Goal: Complete application form

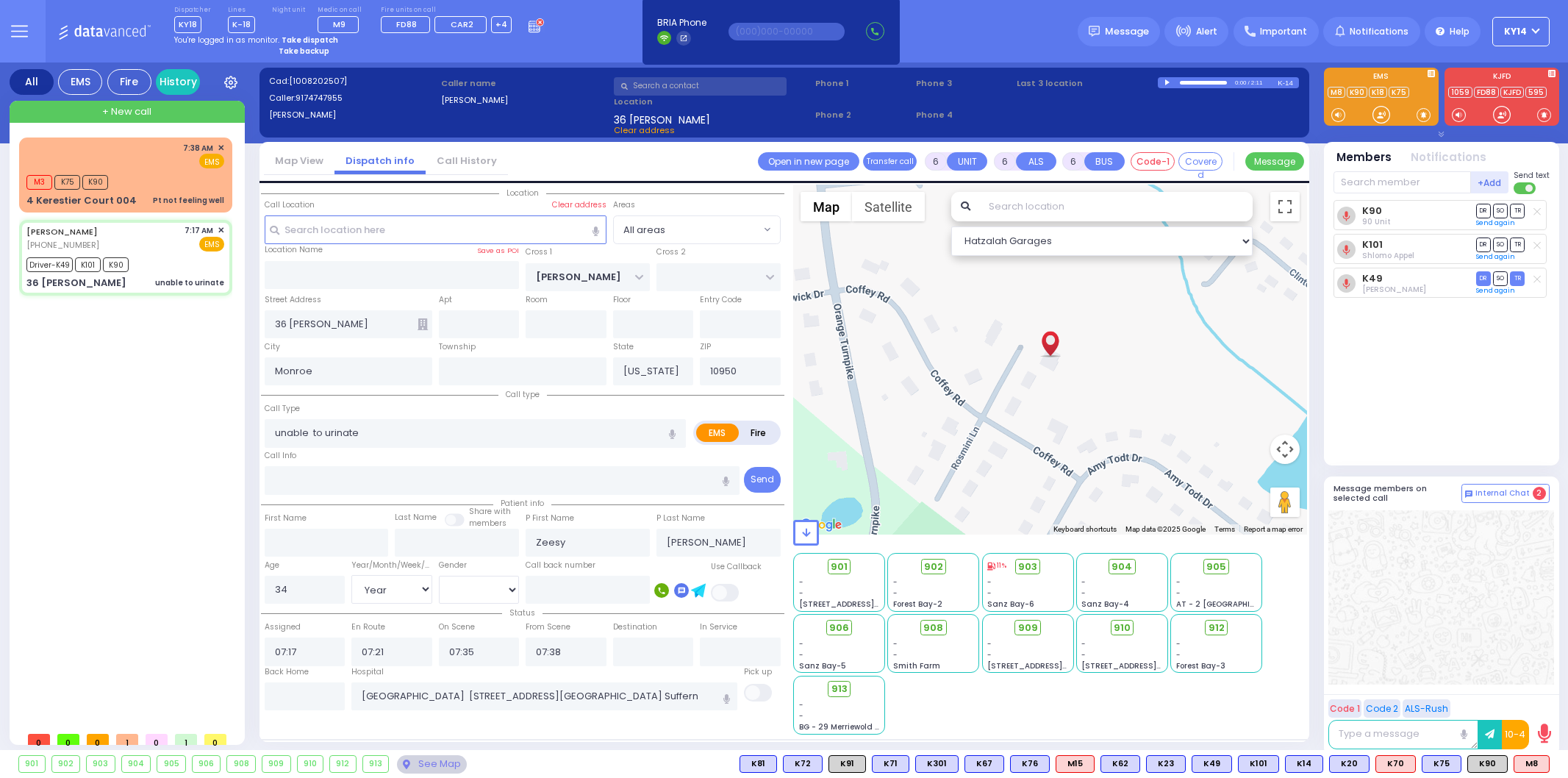
select select "Year"
select select "[DEMOGRAPHIC_DATA]"
select select
radio input "true"
select select "Year"
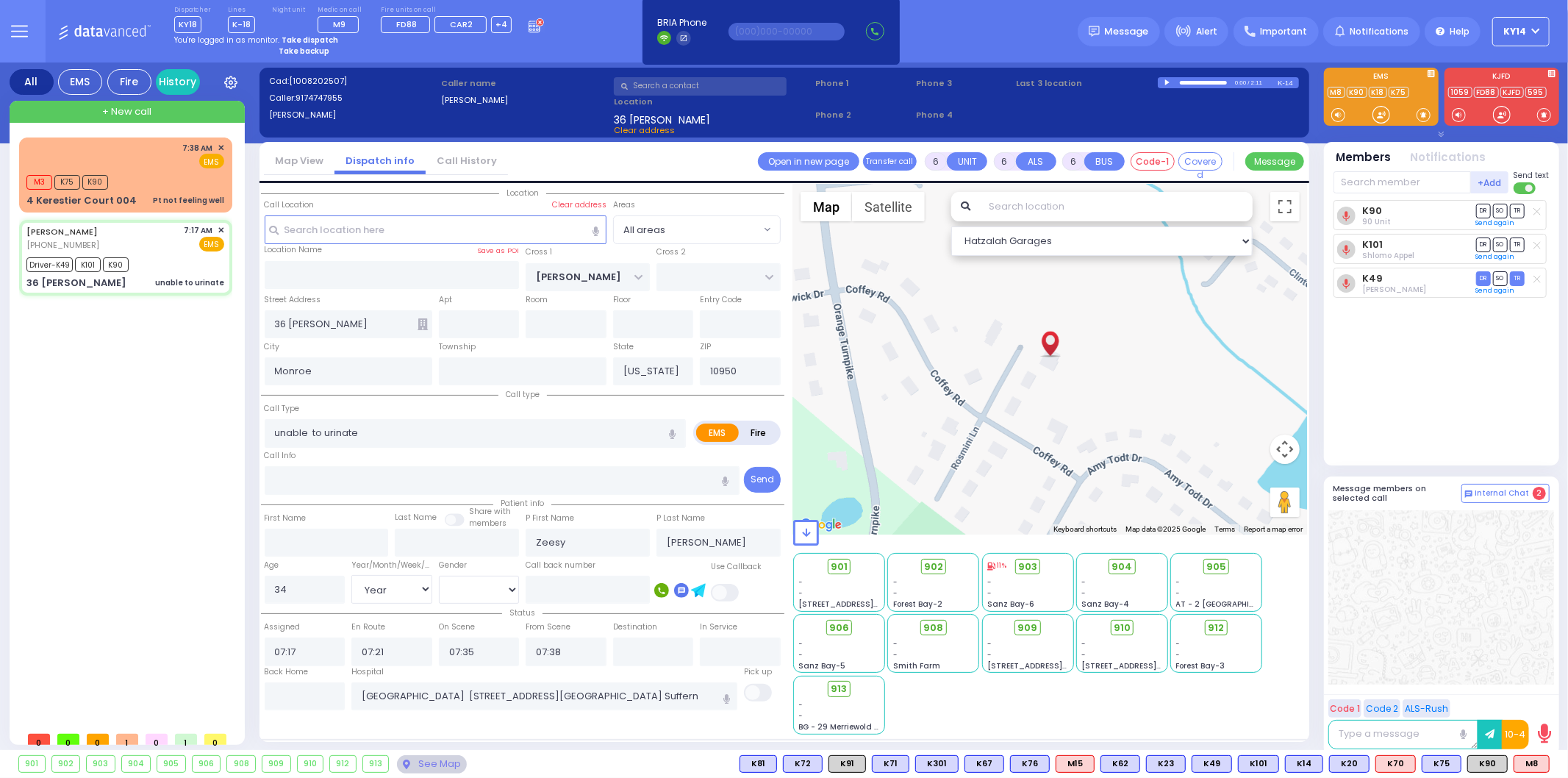
select select "[DEMOGRAPHIC_DATA]"
select select "Hatzalah Garages"
select select
radio input "true"
select select "Year"
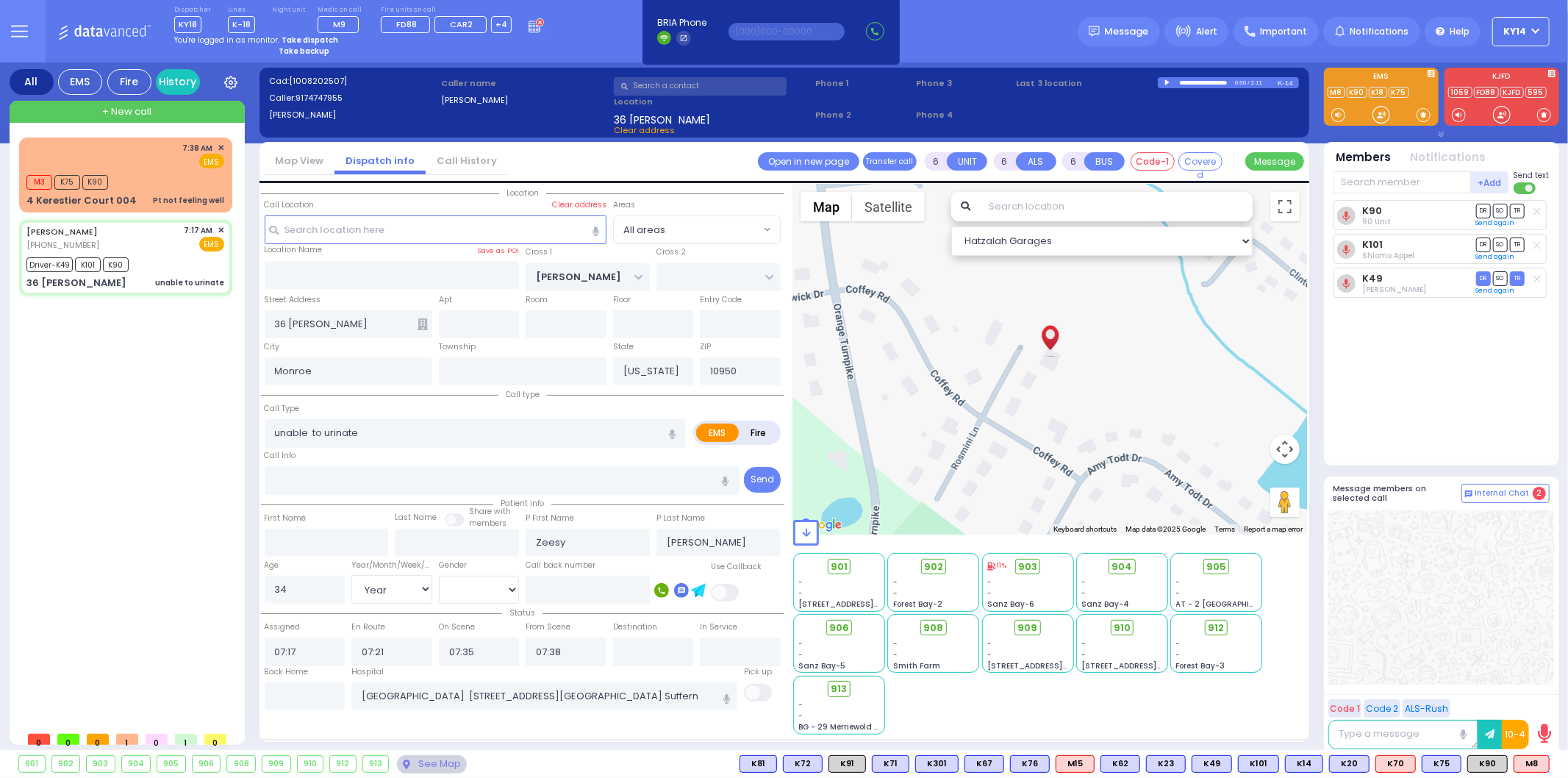
select select "[DEMOGRAPHIC_DATA]"
select select "Hatzalah Garages"
select select
radio input "true"
select select "Year"
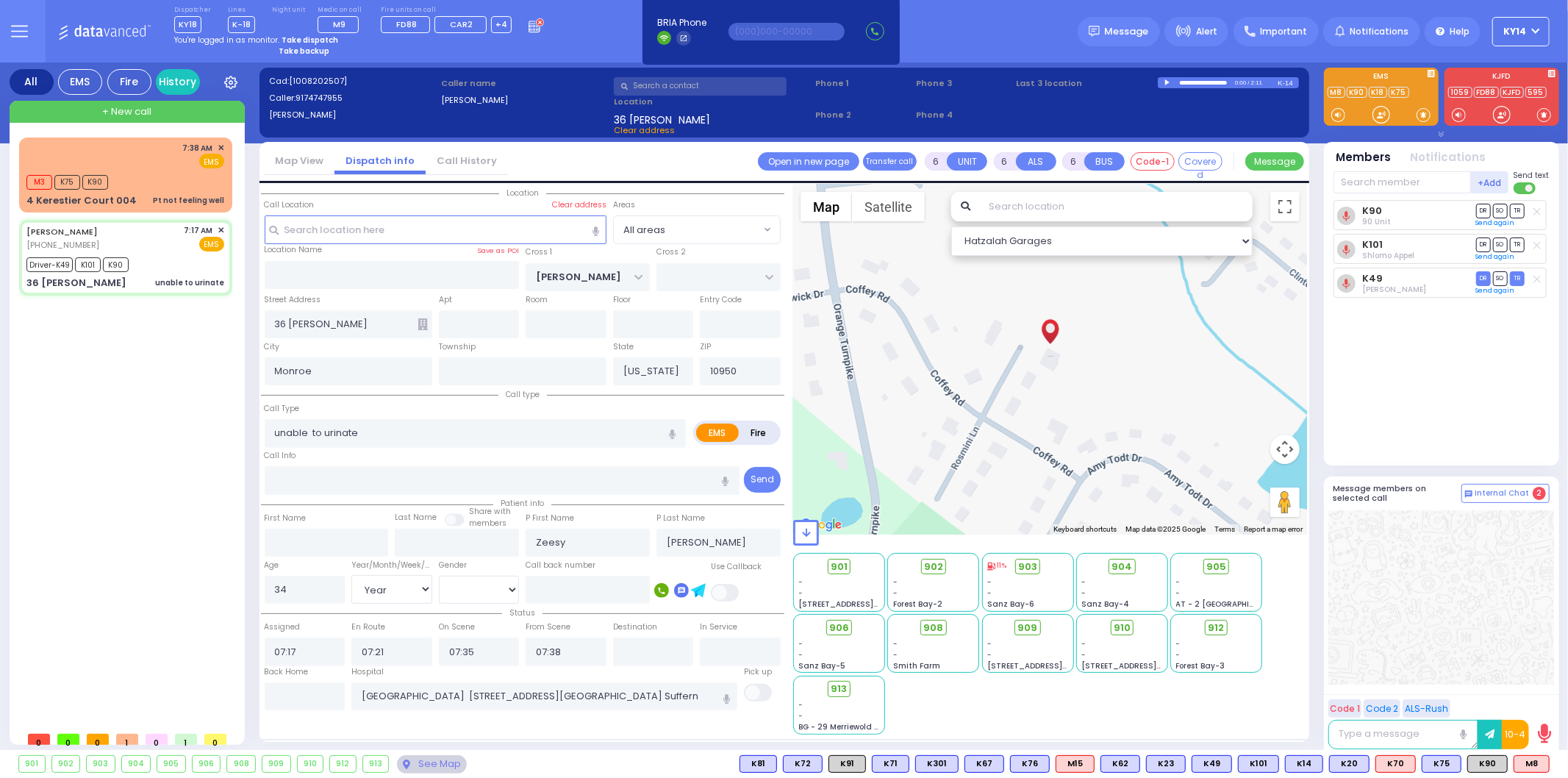
select select "[DEMOGRAPHIC_DATA]"
select select "Hatzalah Garages"
select select
radio input "true"
select select "Year"
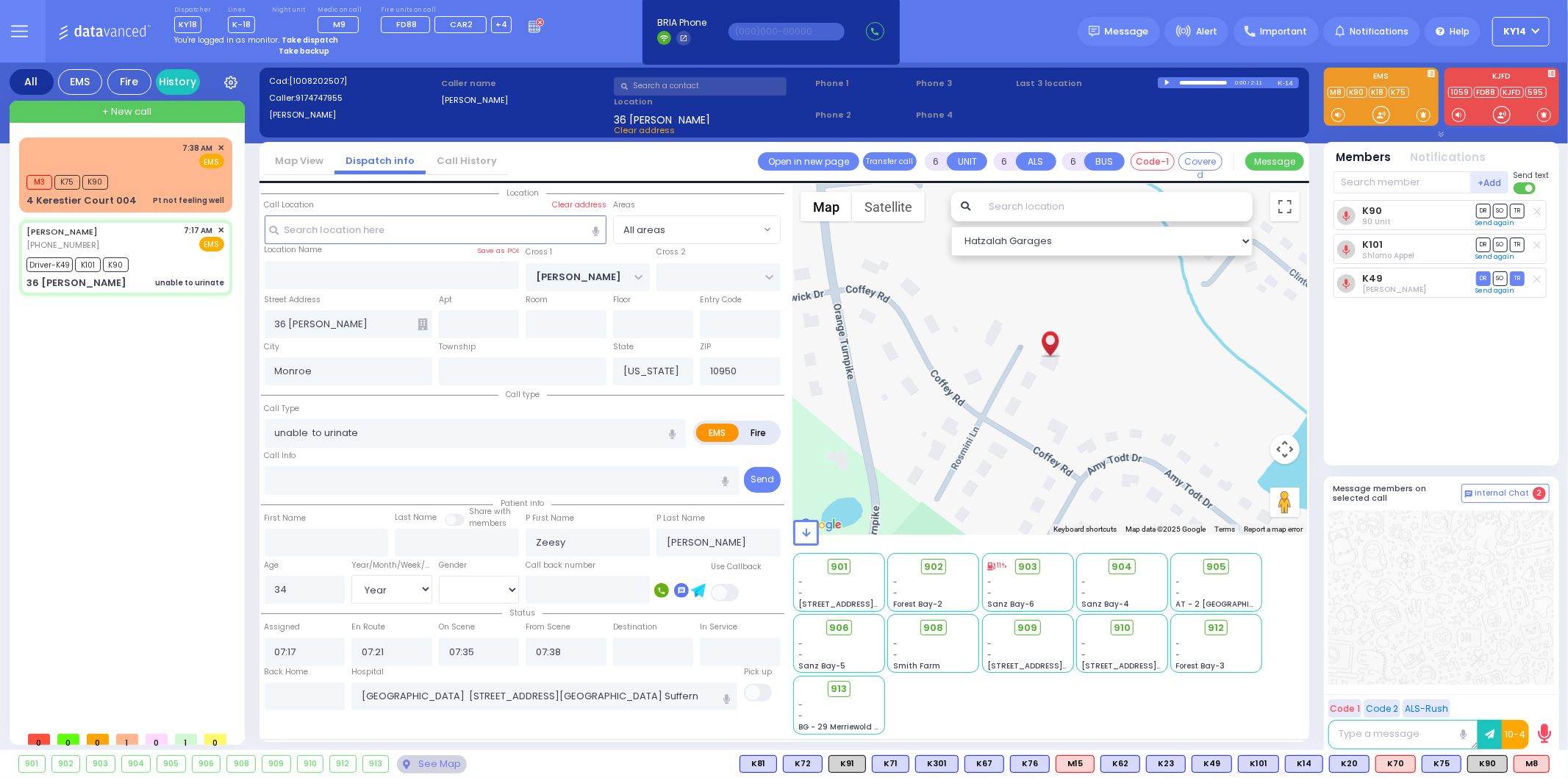
select select "[DEMOGRAPHIC_DATA]"
select select "Hatzalah Garages"
select select
radio input "true"
select select "Year"
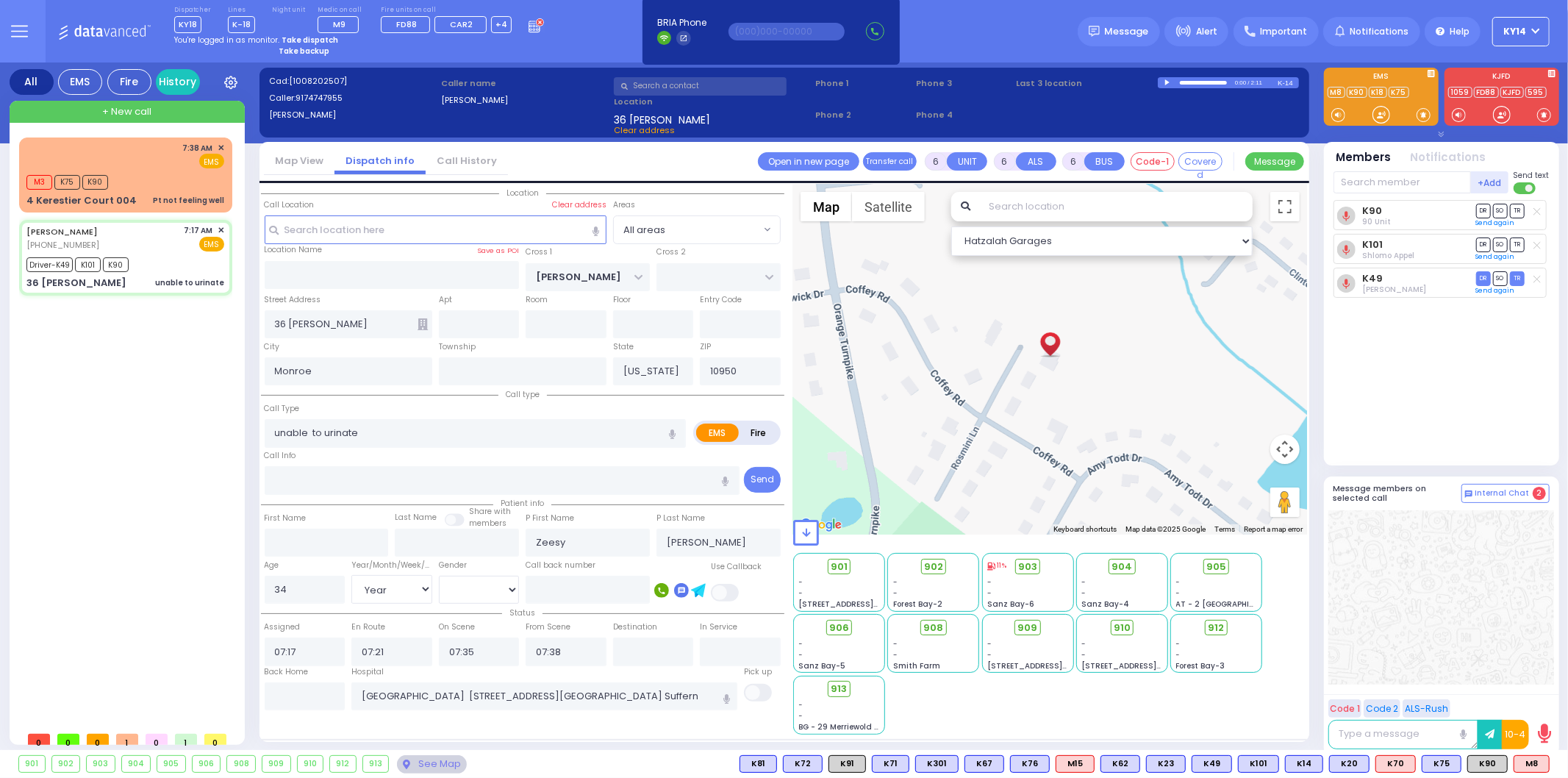
select select "[DEMOGRAPHIC_DATA]"
select select "Hatzalah Garages"
select select
radio input "true"
select select "Year"
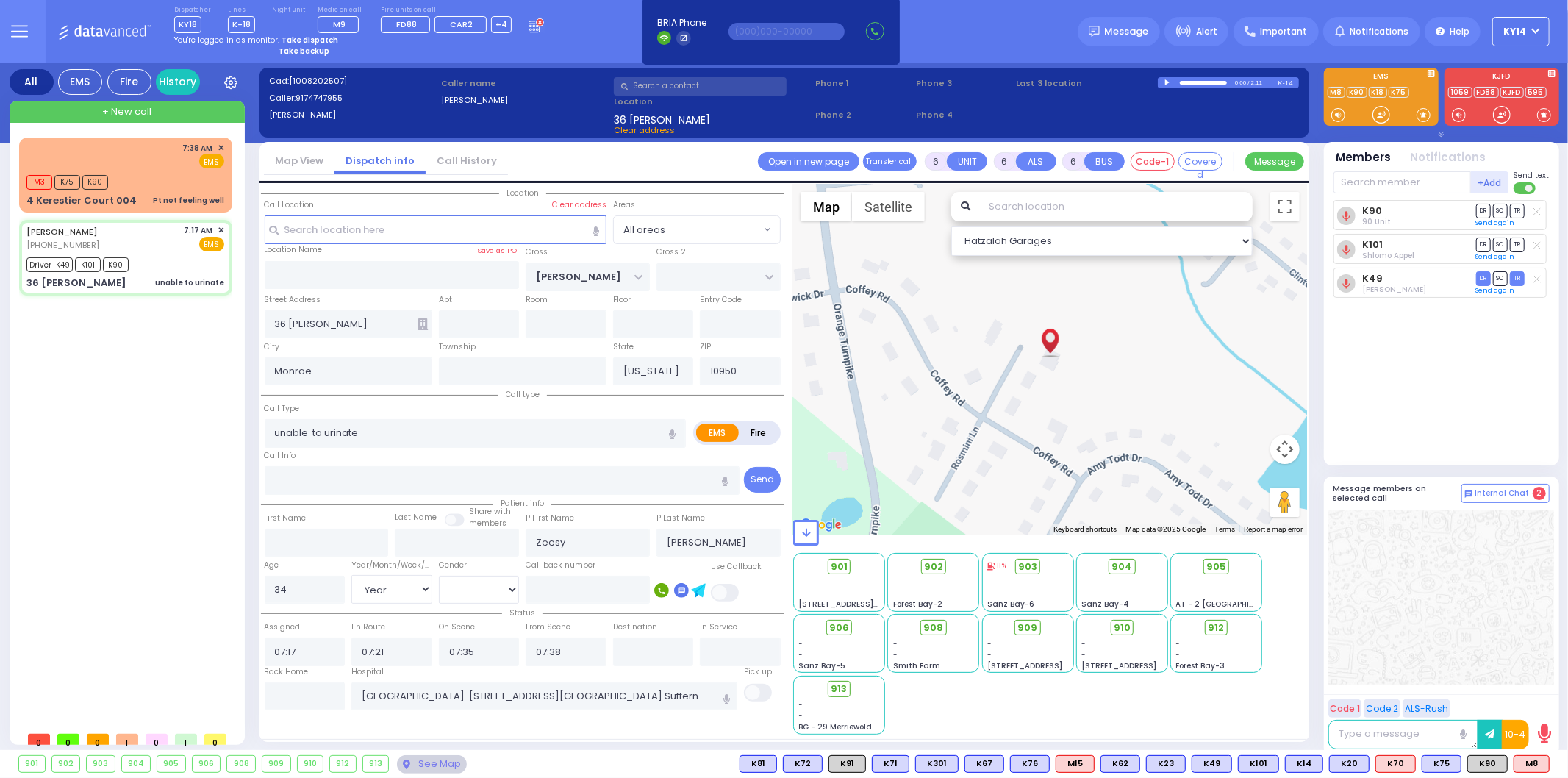
select select "[DEMOGRAPHIC_DATA]"
select select "Hatzalah Garages"
select select
radio input "true"
select select "Year"
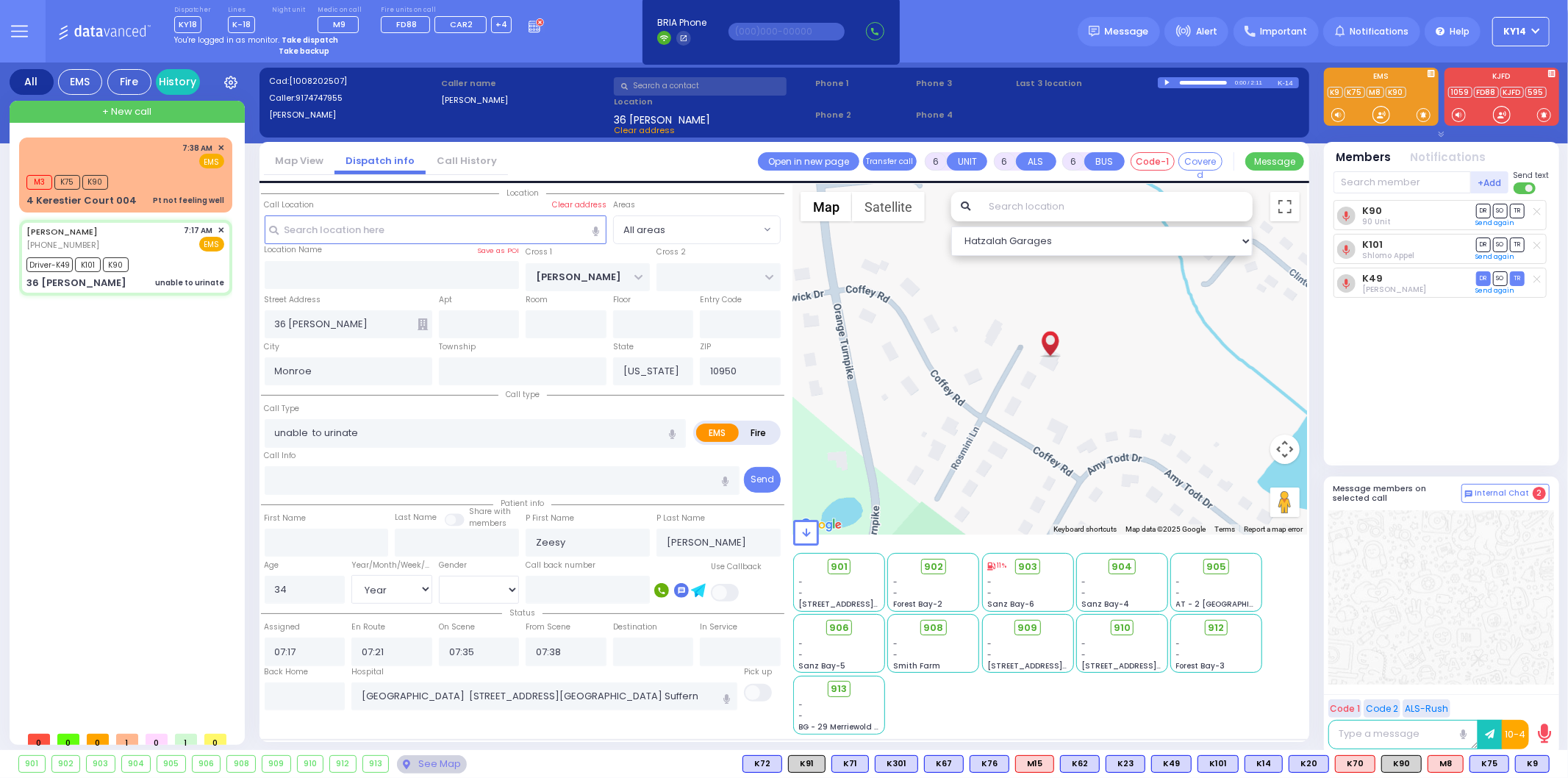
select select "[DEMOGRAPHIC_DATA]"
select select "Hatzalah Garages"
select select
radio input "true"
select select "Year"
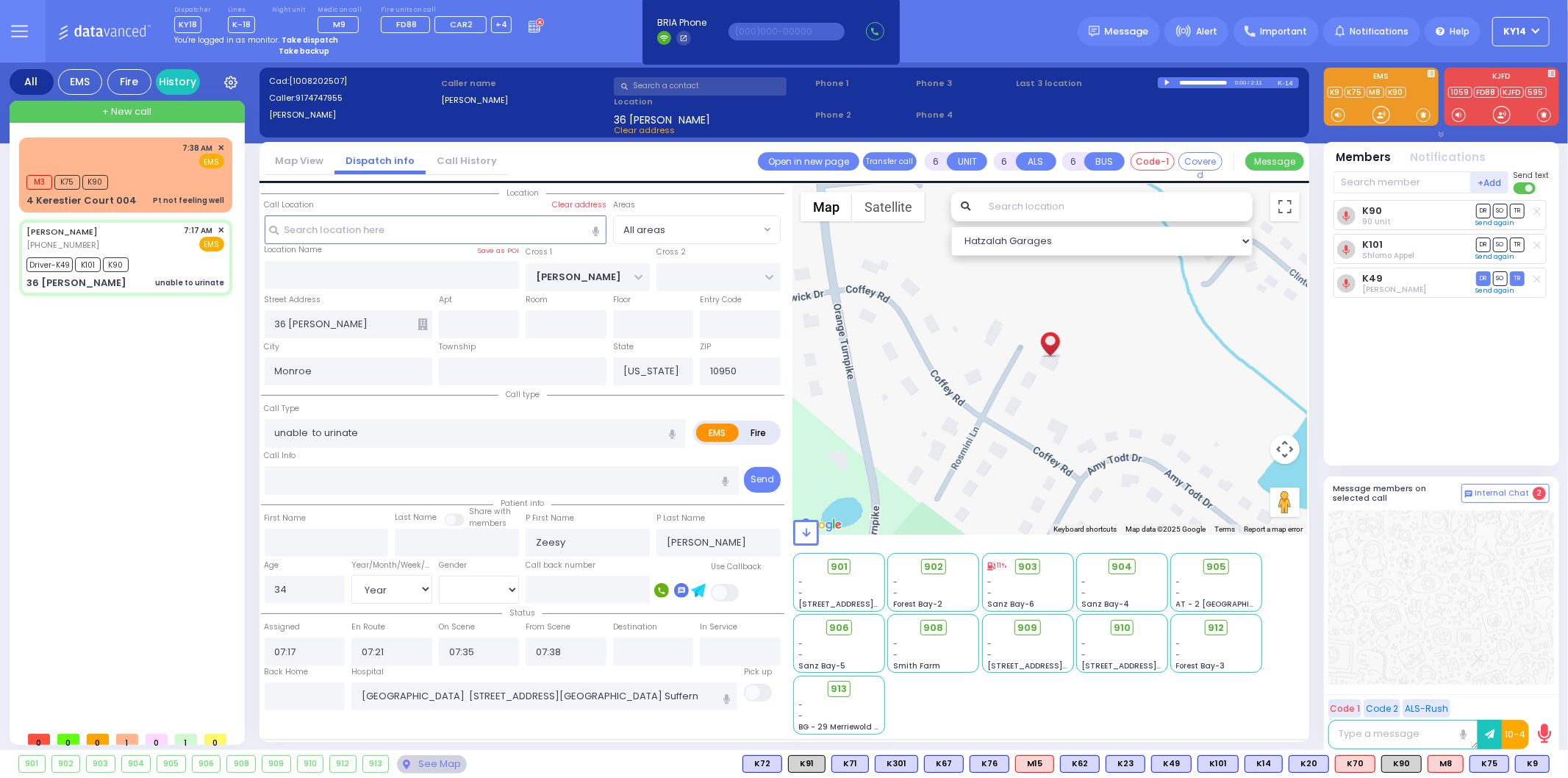
select select "[DEMOGRAPHIC_DATA]"
type input "07:31"
select select "Hatzalah Garages"
select select
radio input "true"
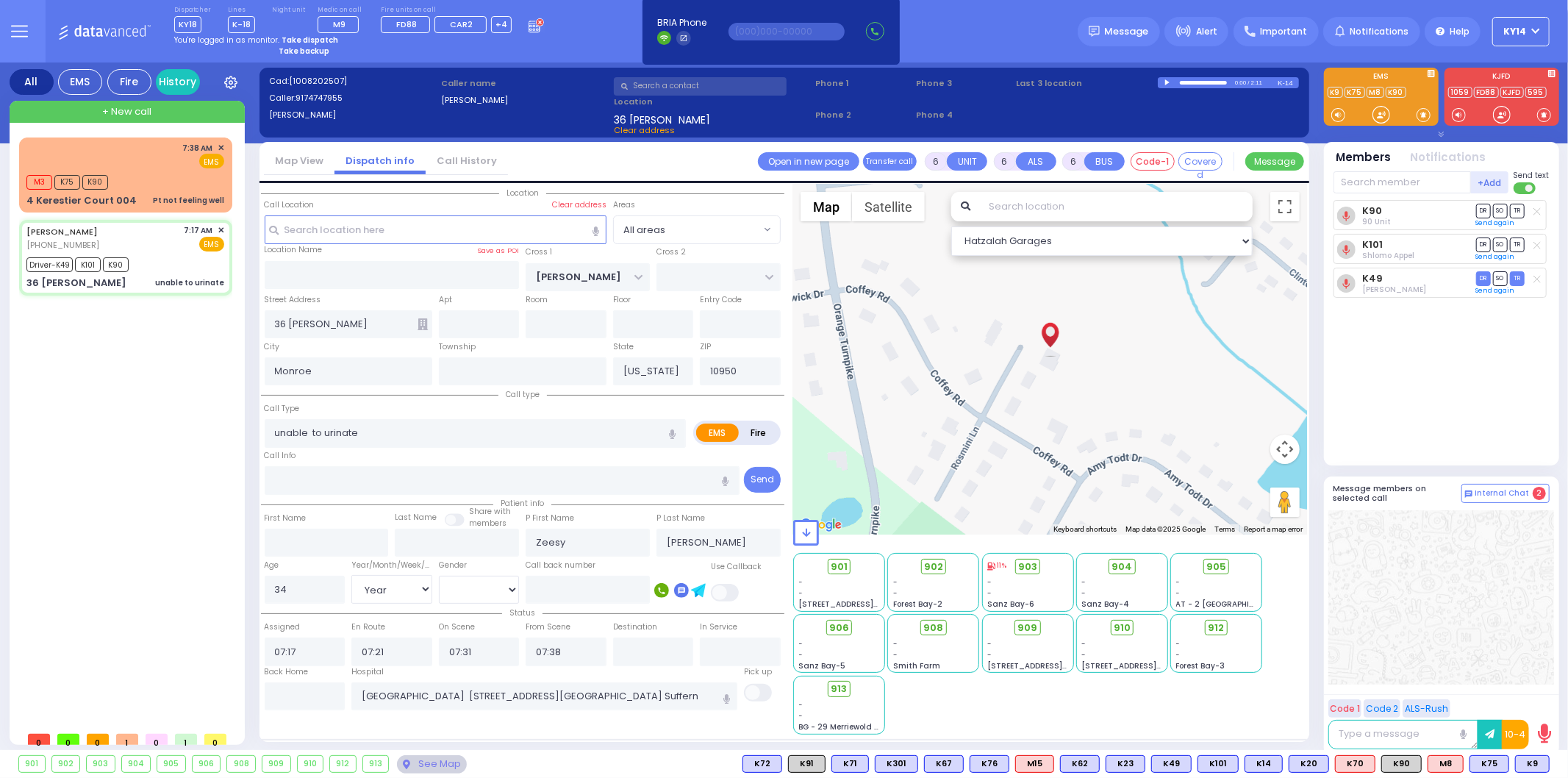
select select "Year"
select select "[DEMOGRAPHIC_DATA]"
select select "Hatzalah Garages"
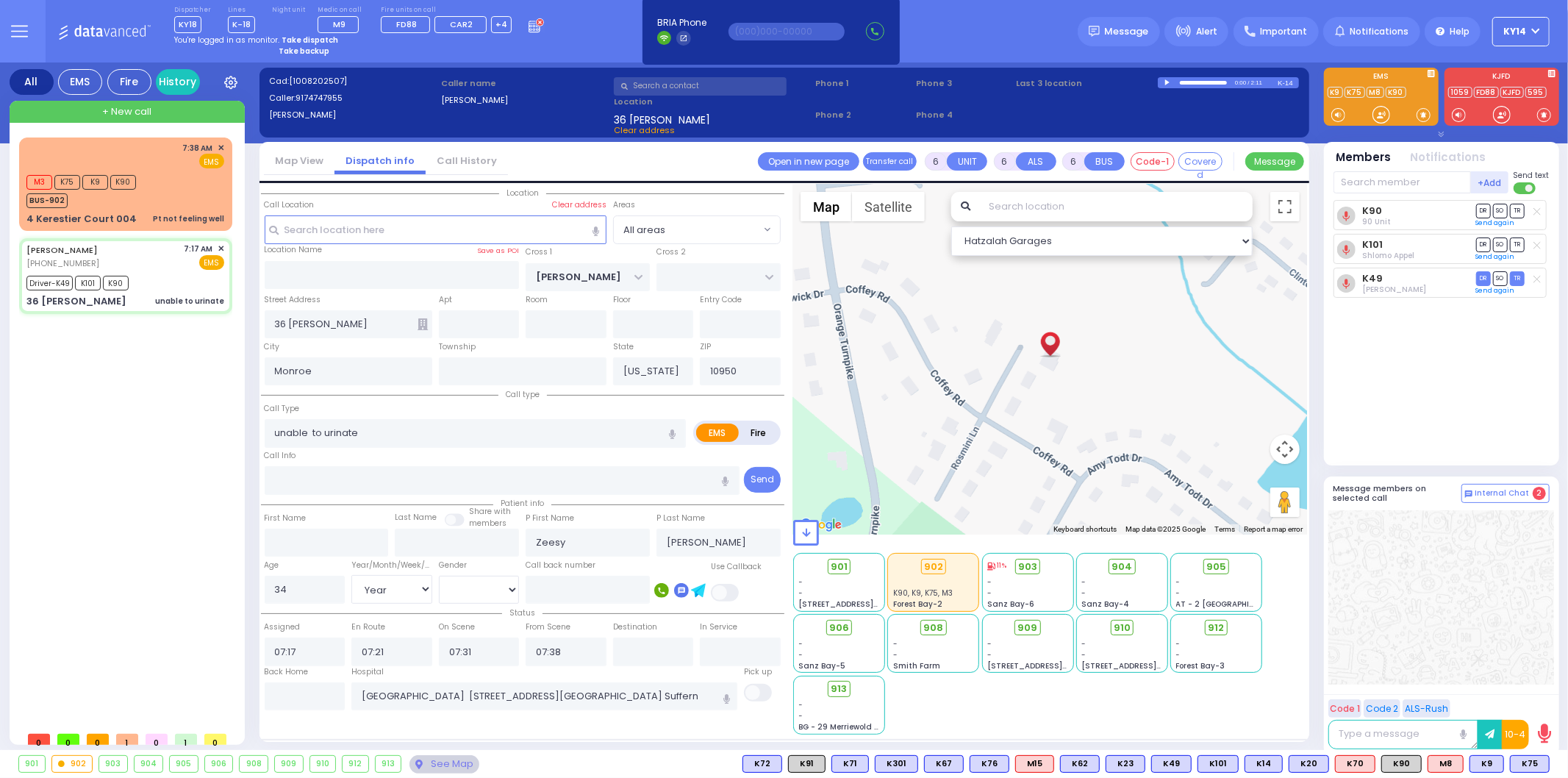
select select
radio input "true"
select select "Year"
select select "[DEMOGRAPHIC_DATA]"
type input "08:02"
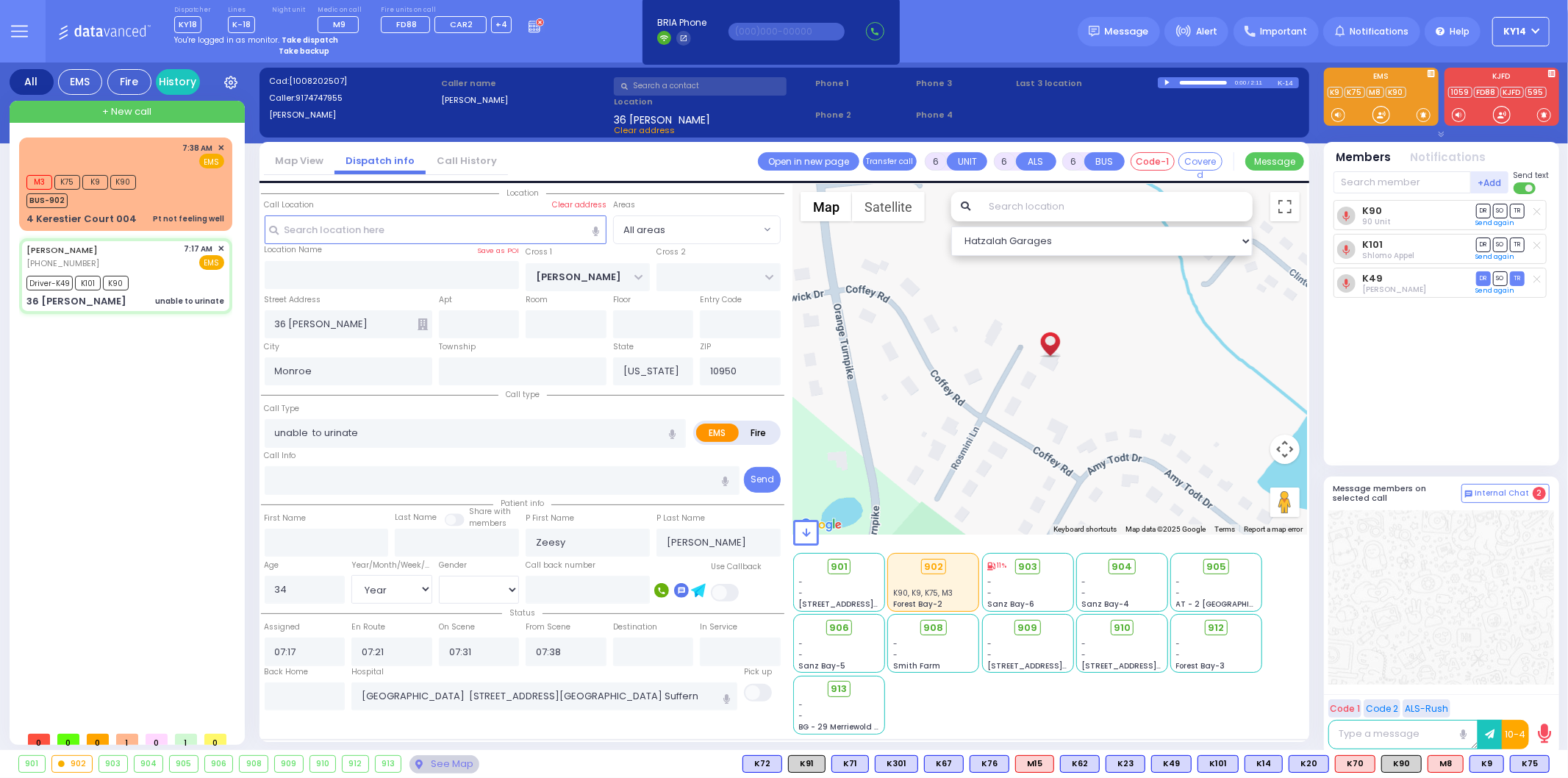
type input "08:30"
select select "Hatzalah Garages"
